Goal: Task Accomplishment & Management: Use online tool/utility

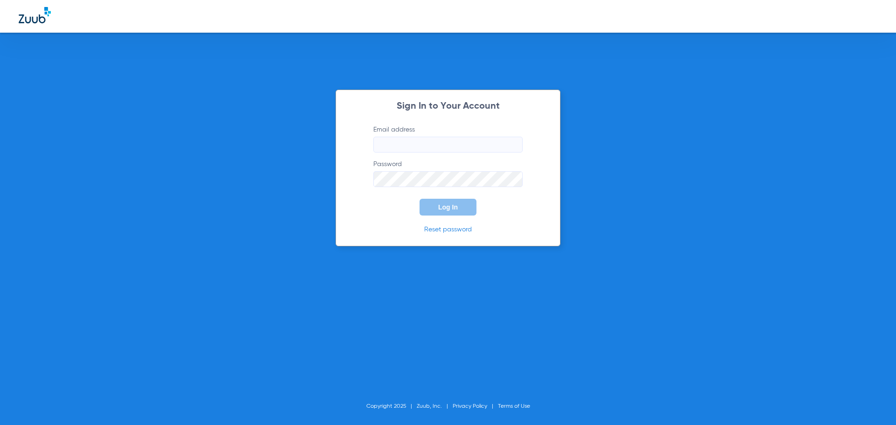
click at [433, 150] on input "Email address" at bounding box center [447, 145] width 149 height 16
type input "[EMAIL_ADDRESS][DOMAIN_NAME]"
click at [419, 199] on button "Log In" at bounding box center [447, 207] width 57 height 17
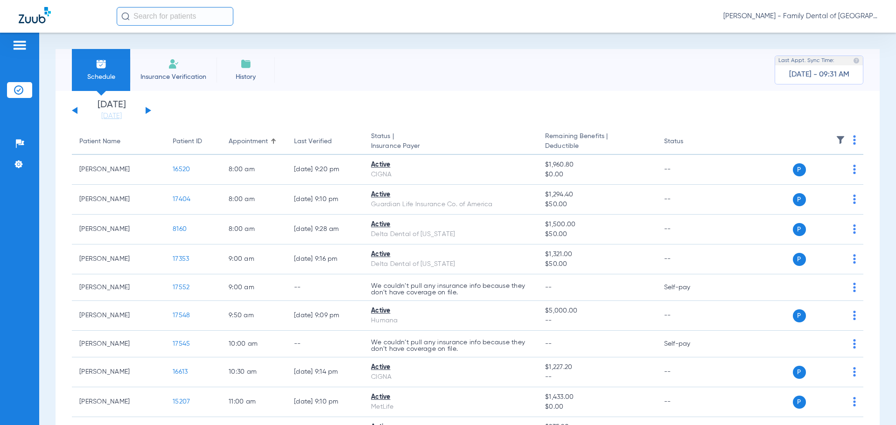
drag, startPoint x: 140, startPoint y: 111, endPoint x: 148, endPoint y: 107, distance: 9.2
click at [142, 111] on div "[DATE] [DATE] [DATE] [DATE] [DATE] [DATE] [DATE] [DATE] [DATE] [DATE] [DATE] [D…" at bounding box center [111, 110] width 79 height 21
click at [146, 111] on button at bounding box center [149, 110] width 6 height 7
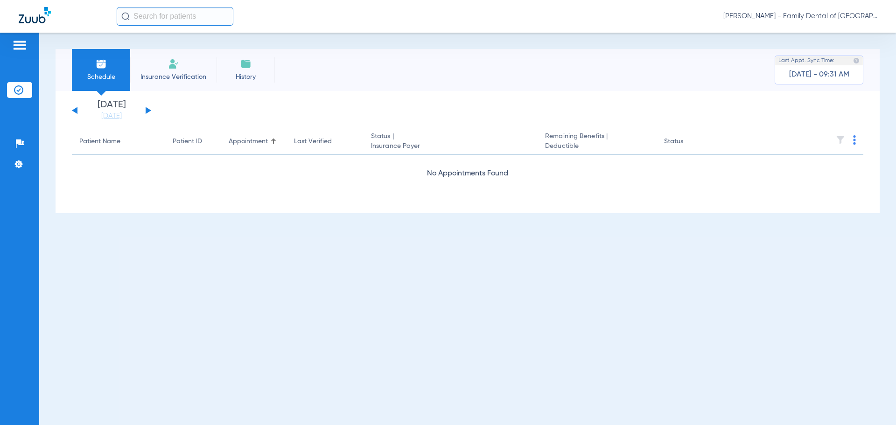
click at [146, 111] on button at bounding box center [149, 110] width 6 height 7
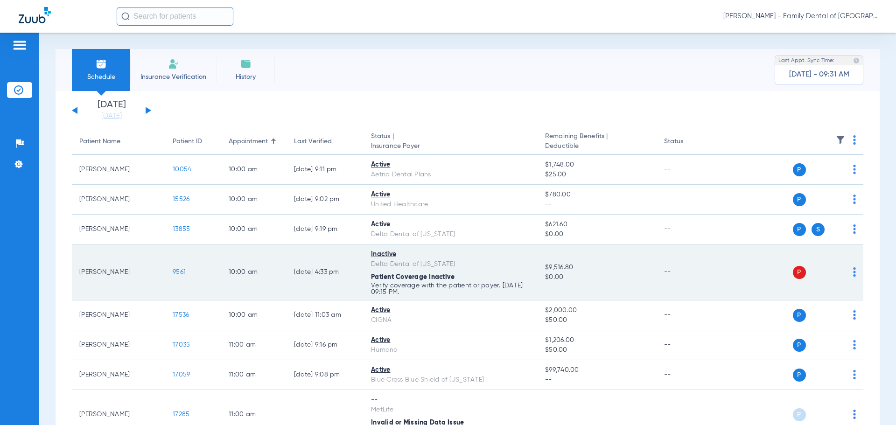
click at [175, 270] on span "9561" at bounding box center [179, 272] width 13 height 7
